Goal: Information Seeking & Learning: Learn about a topic

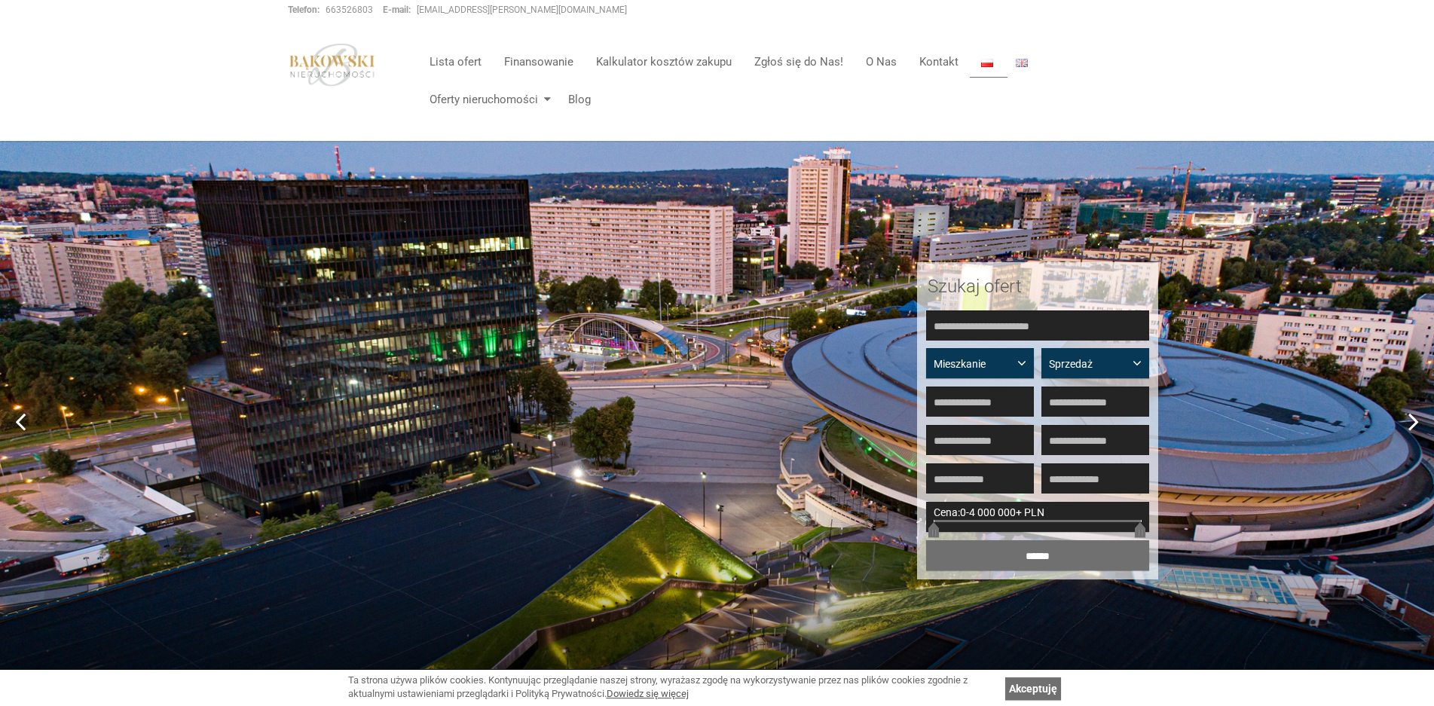
click at [789, 422] on img at bounding box center [717, 421] width 1434 height 560
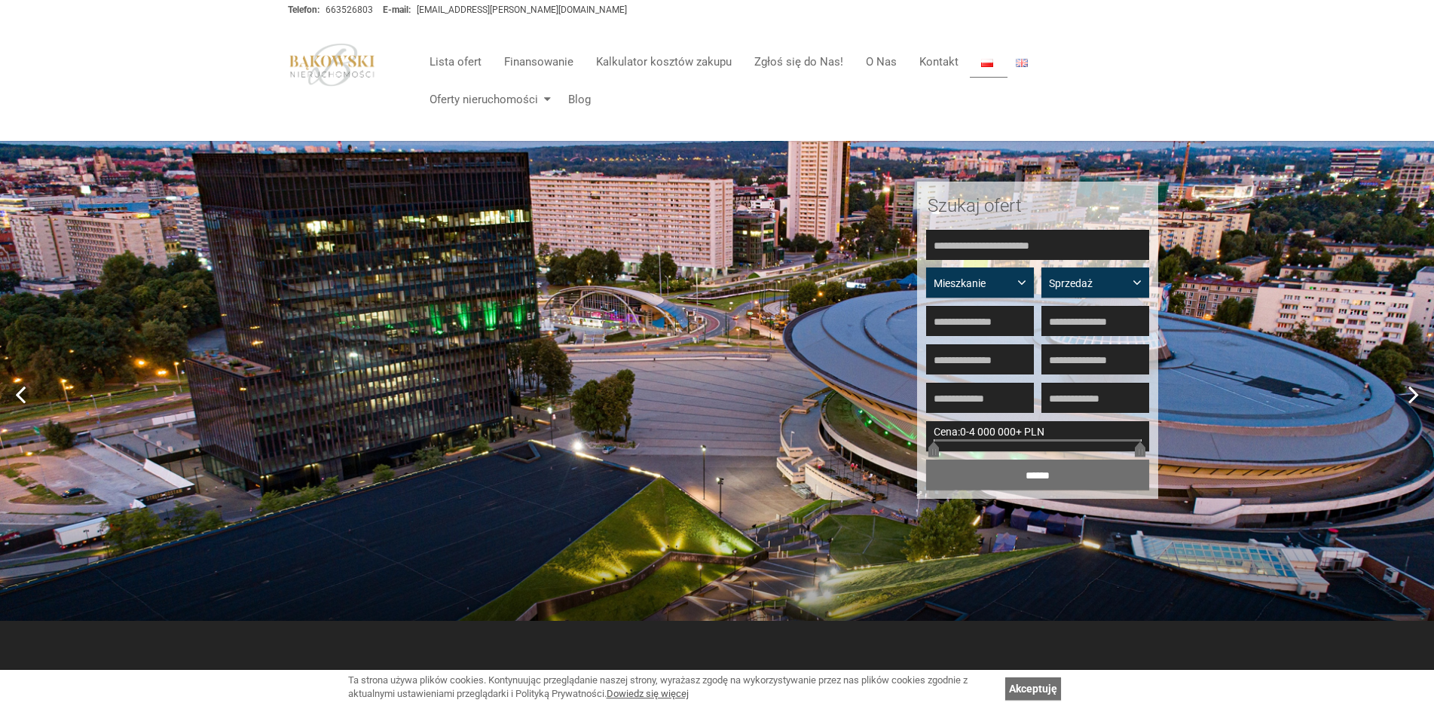
scroll to position [75, 0]
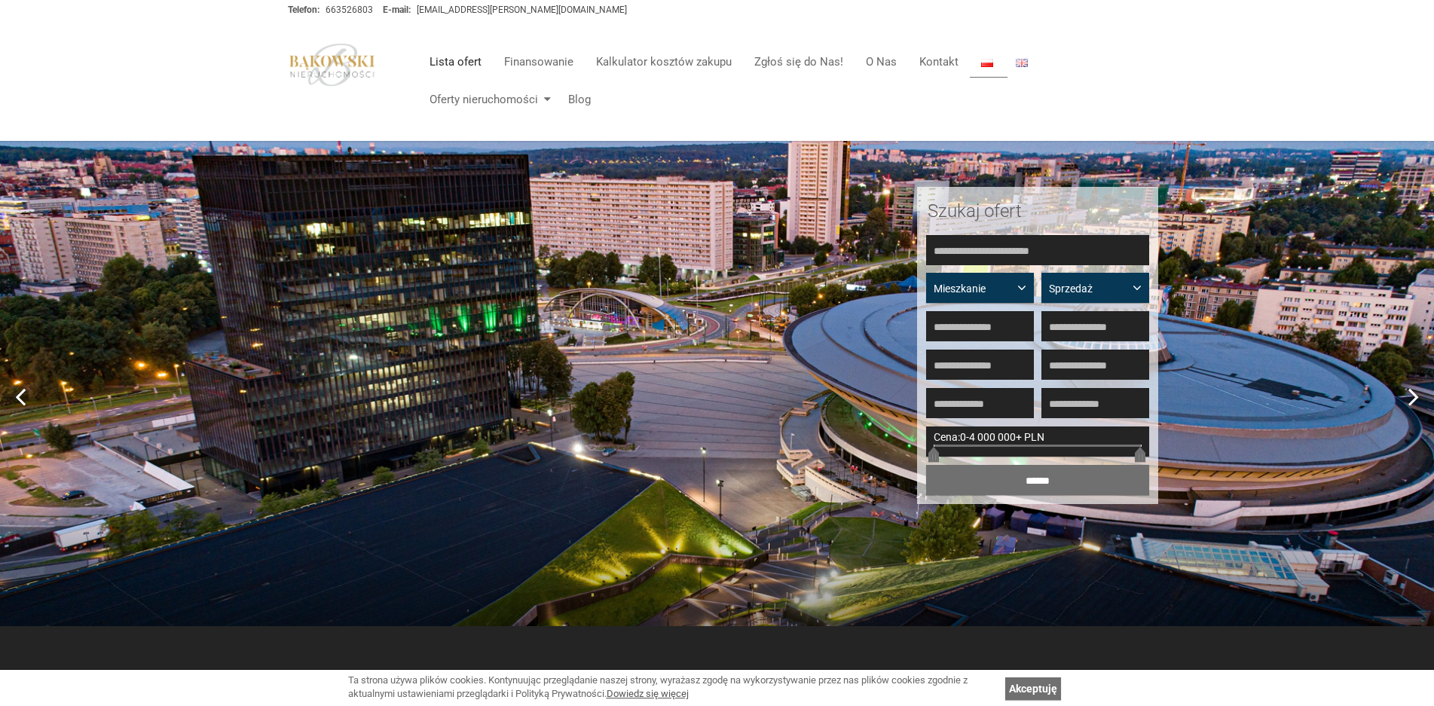
click at [457, 63] on link "Lista ofert" at bounding box center [455, 62] width 75 height 30
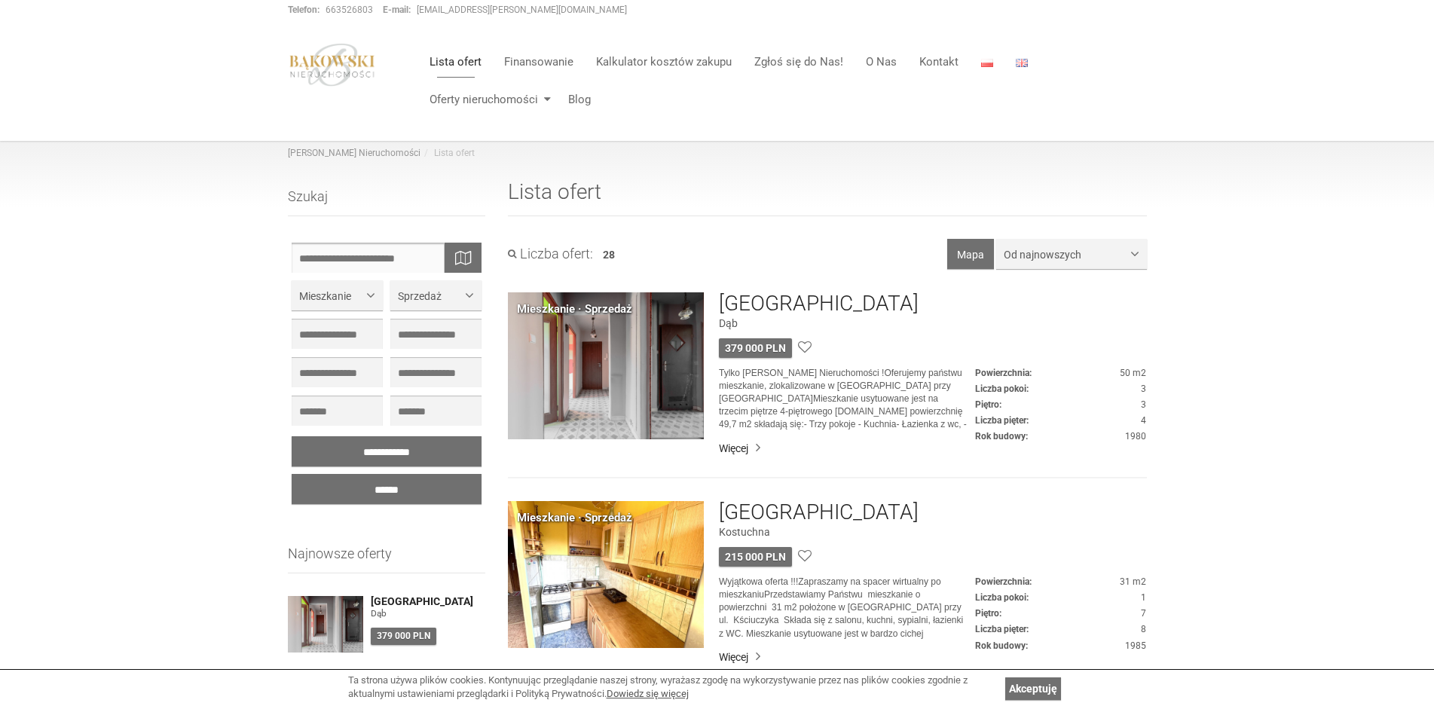
click at [368, 247] on input "text" at bounding box center [387, 258] width 191 height 30
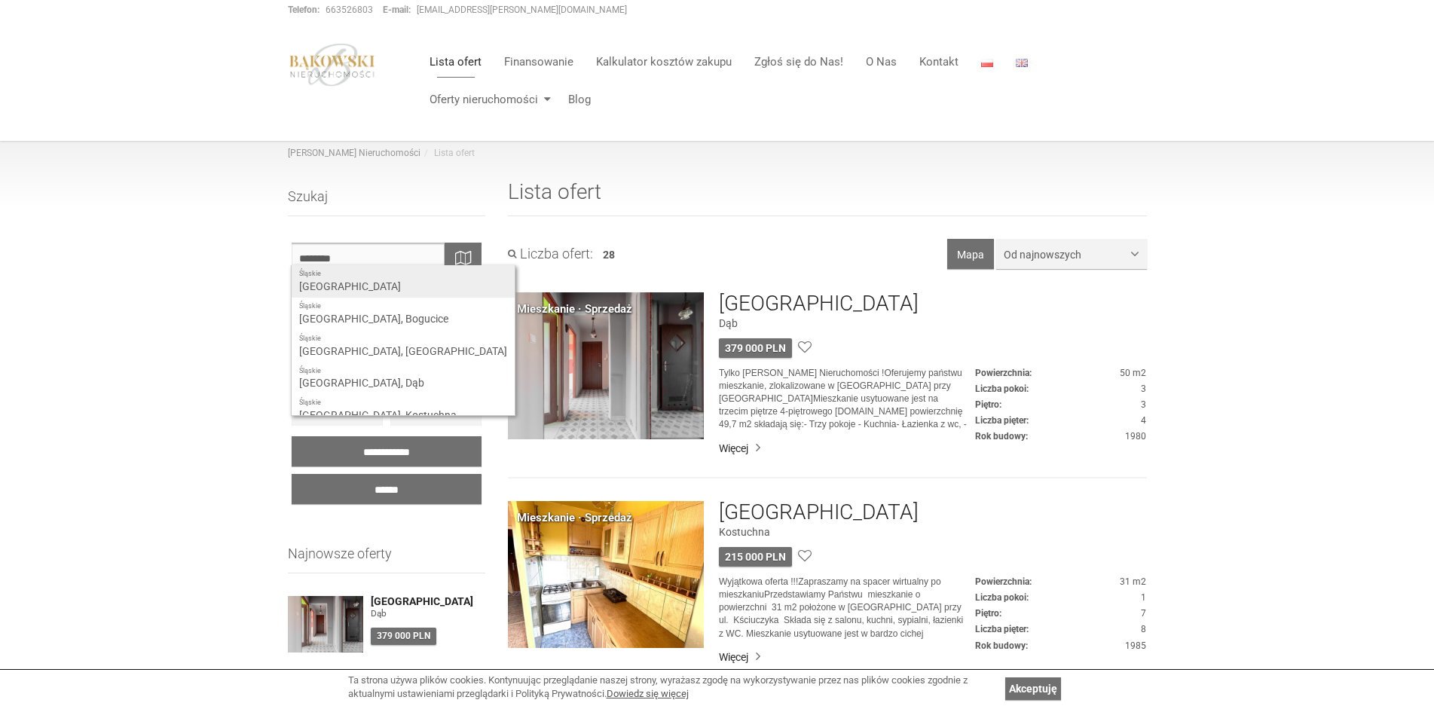
type input "********"
click at [343, 284] on div "Śląskie Katowice" at bounding box center [403, 281] width 223 height 32
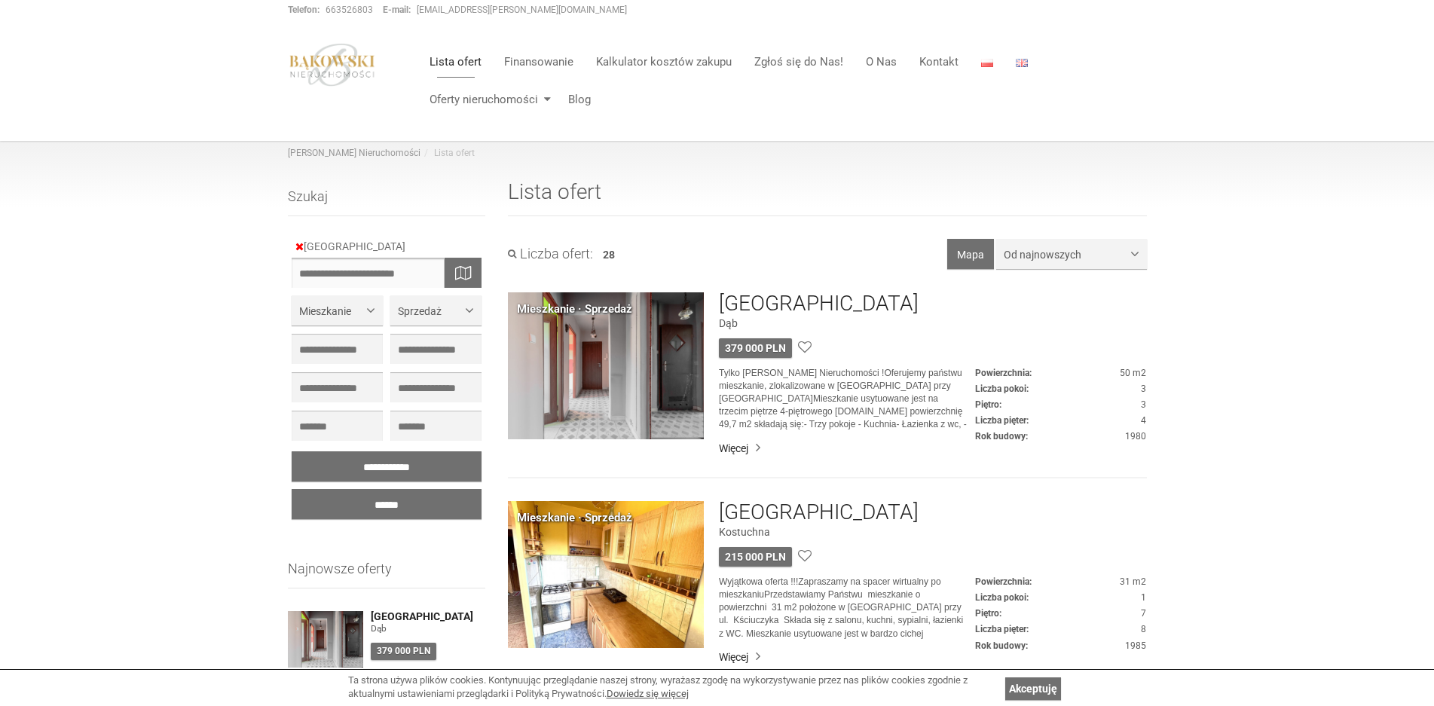
click at [424, 271] on input "text" at bounding box center [387, 273] width 191 height 30
type input "**********"
click at [359, 304] on div "Śląskie Katowice, Murcki" at bounding box center [368, 296] width 153 height 32
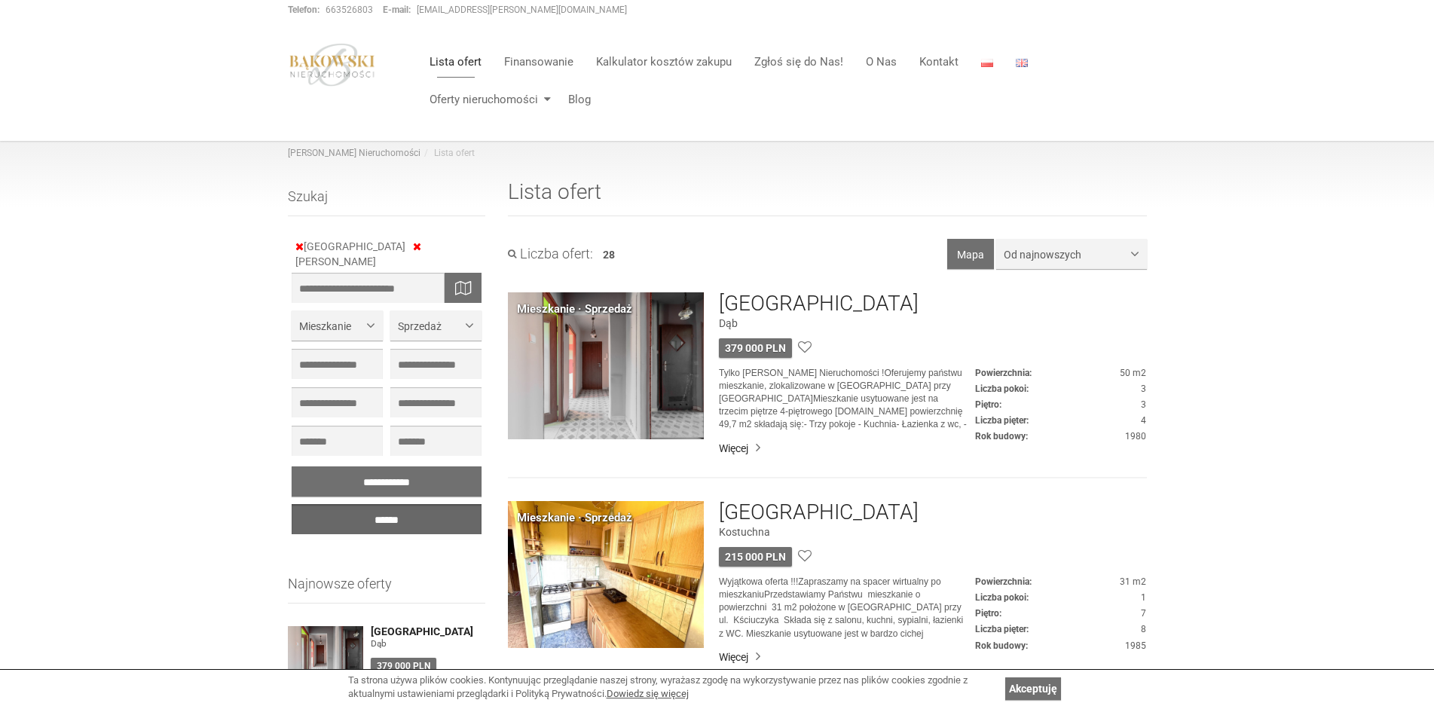
click at [372, 504] on input "******" at bounding box center [387, 519] width 191 height 30
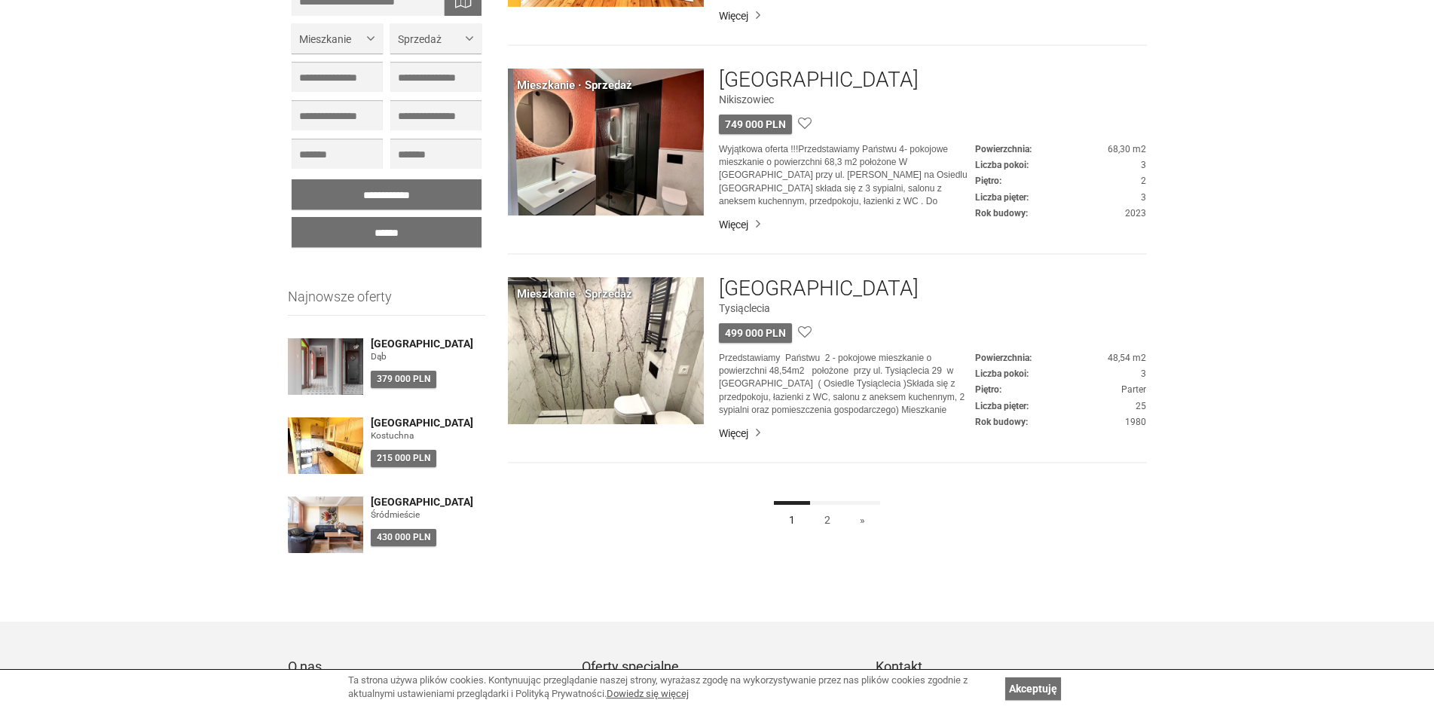
scroll to position [2939, 0]
click at [831, 518] on link "2" at bounding box center [827, 517] width 36 height 34
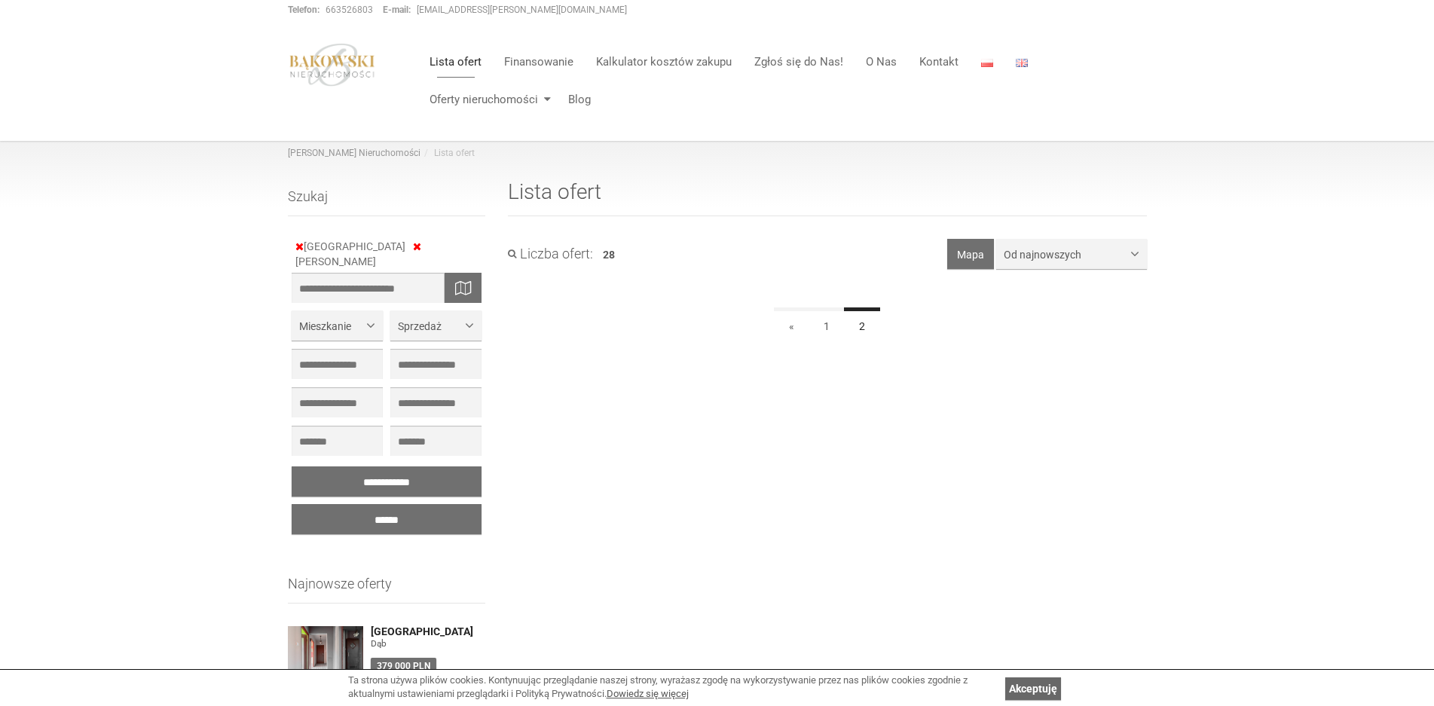
click at [1038, 689] on link "Akceptuję" at bounding box center [1033, 688] width 56 height 23
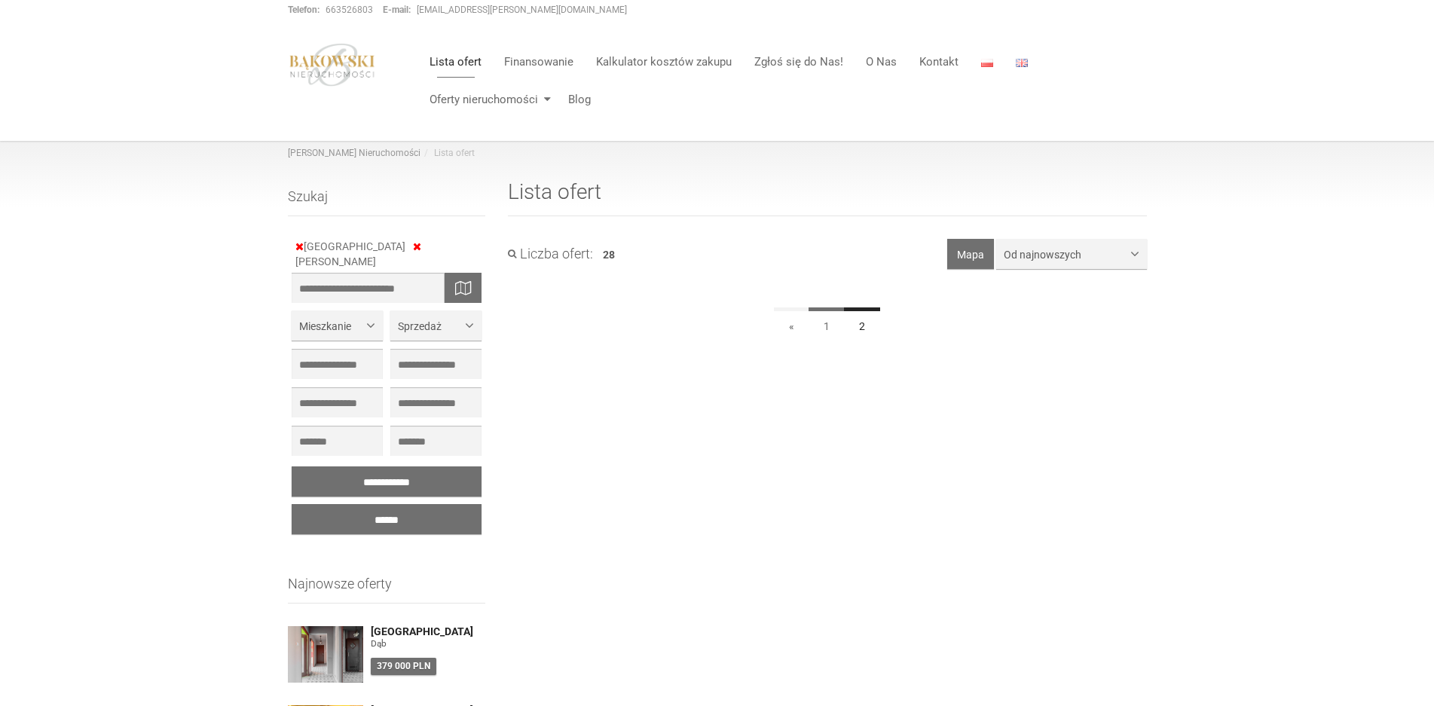
click at [827, 329] on link "1" at bounding box center [827, 324] width 36 height 34
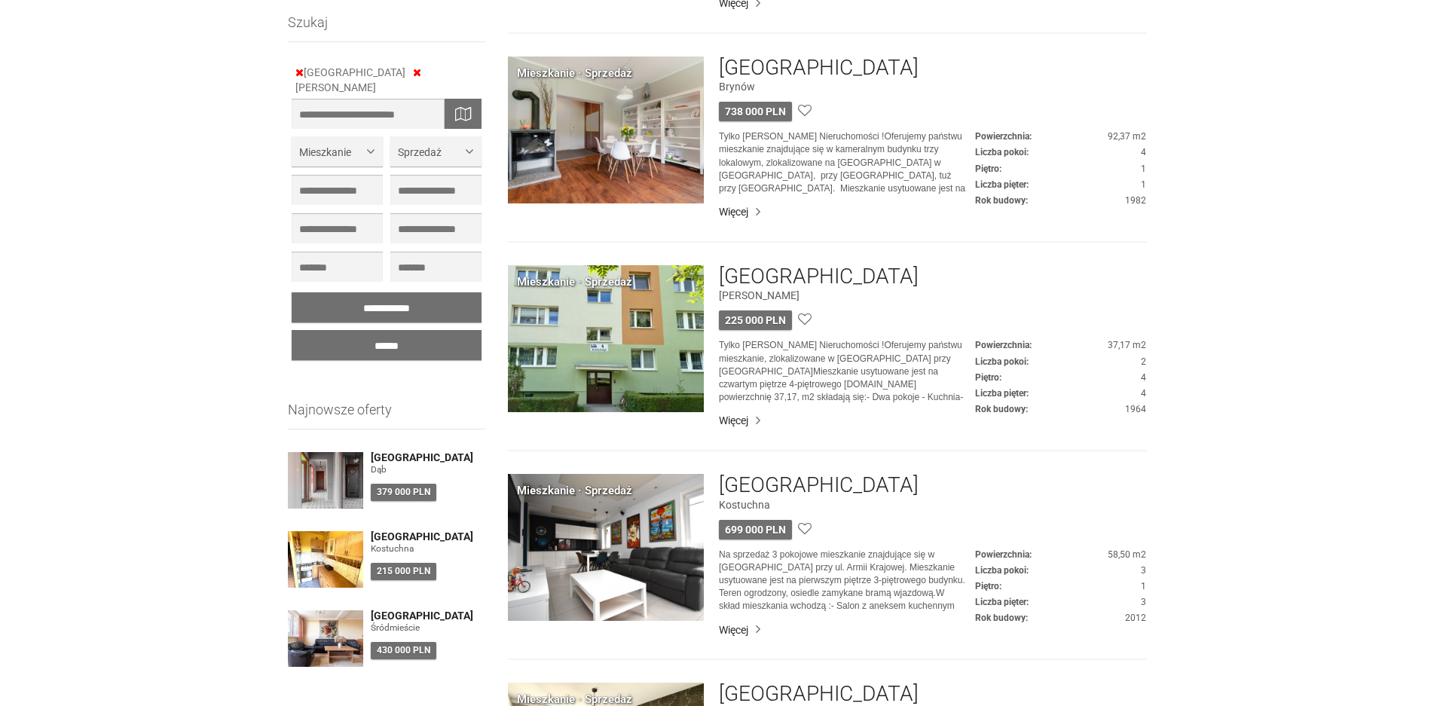
scroll to position [1281, 0]
click at [616, 283] on div "Mieszkanie · Sprzedaż" at bounding box center [574, 282] width 115 height 16
click at [778, 368] on p "Tylko [PERSON_NAME] Nieruchomości !Oferujemy państwu mieszkanie, zlokalizowane …" at bounding box center [847, 370] width 256 height 65
click at [740, 424] on link "Więcej" at bounding box center [932, 419] width 427 height 15
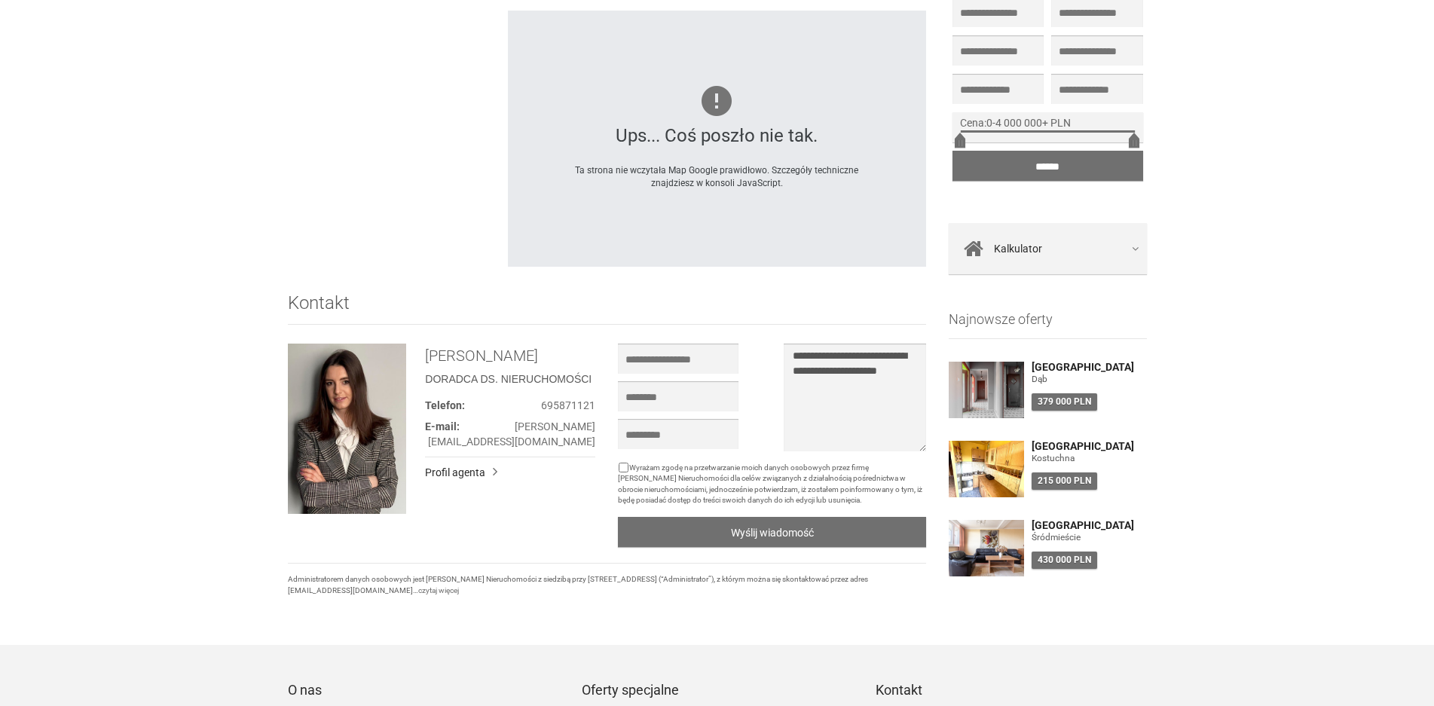
scroll to position [1415, 0]
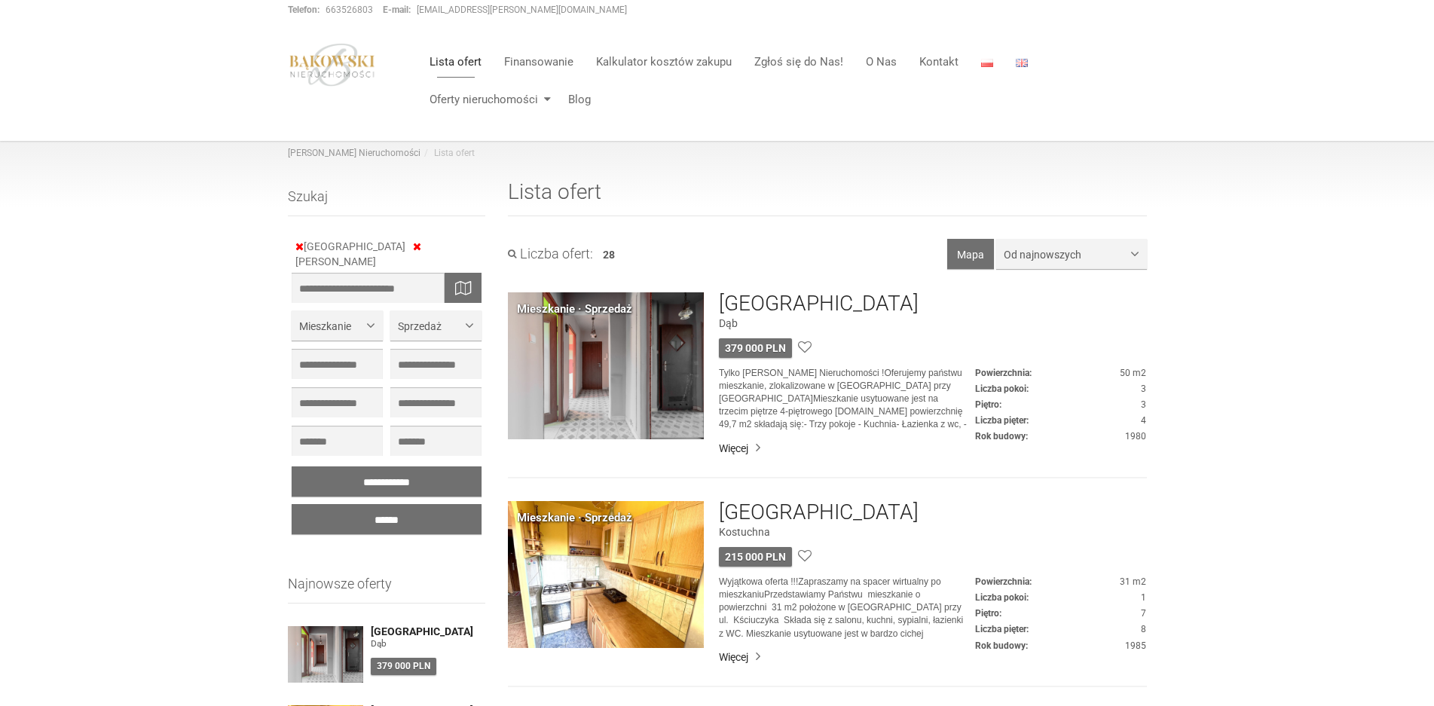
scroll to position [174, 0]
